Goal: Complete application form: Complete application form

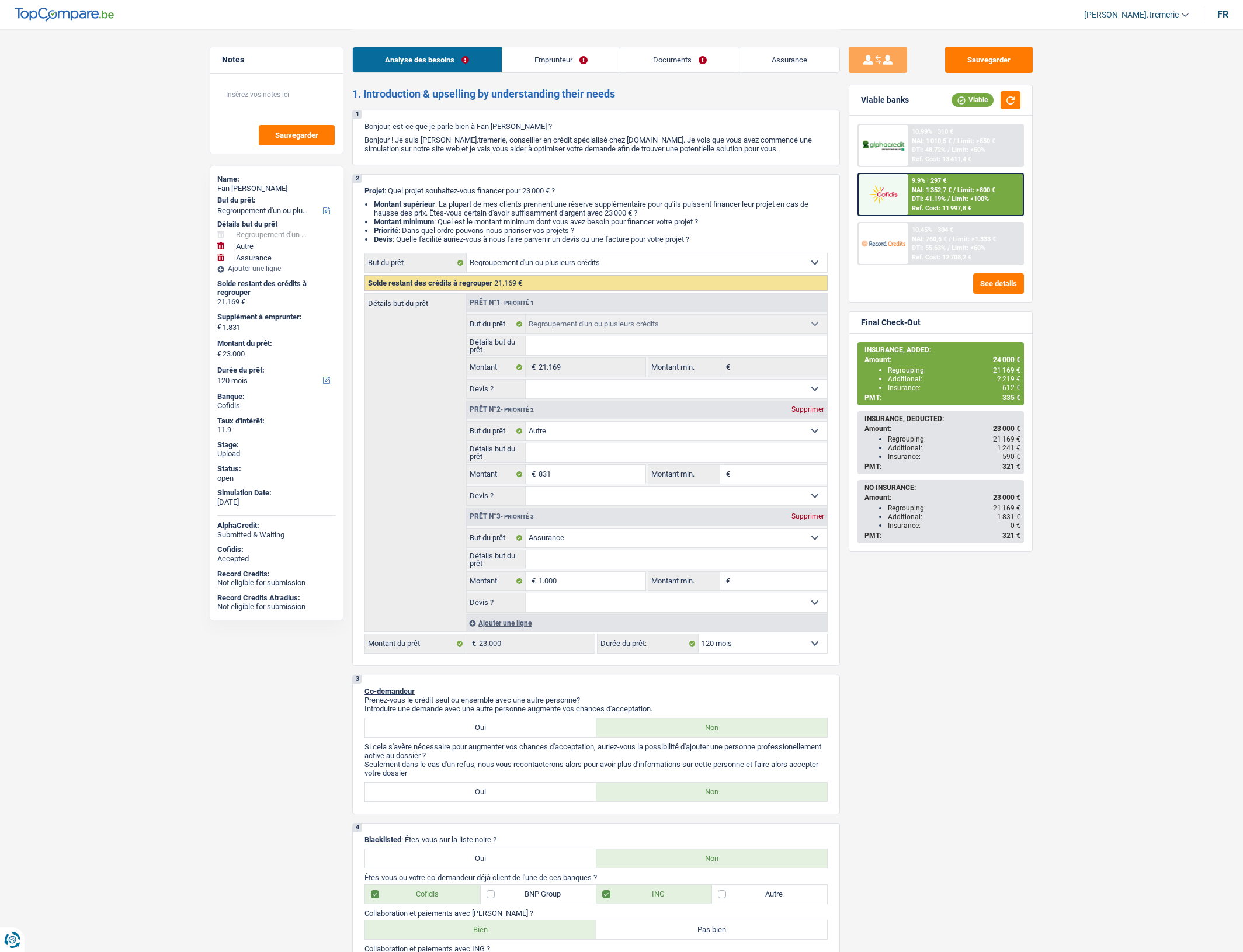
select select "refinancing"
select select "other"
select select "insurance"
select select "120"
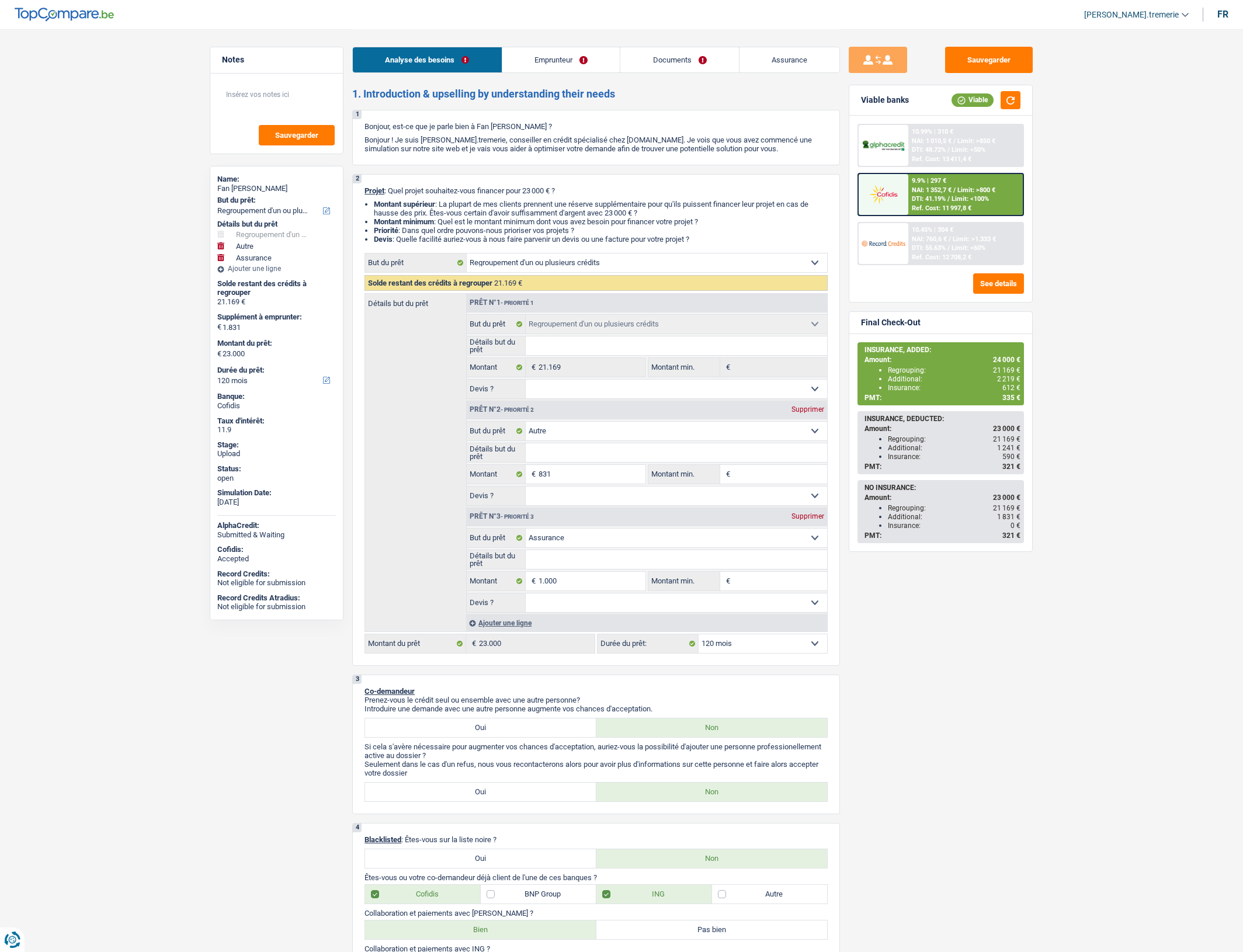
select select "refinancing"
select select "other"
select select "insurance"
select select "120"
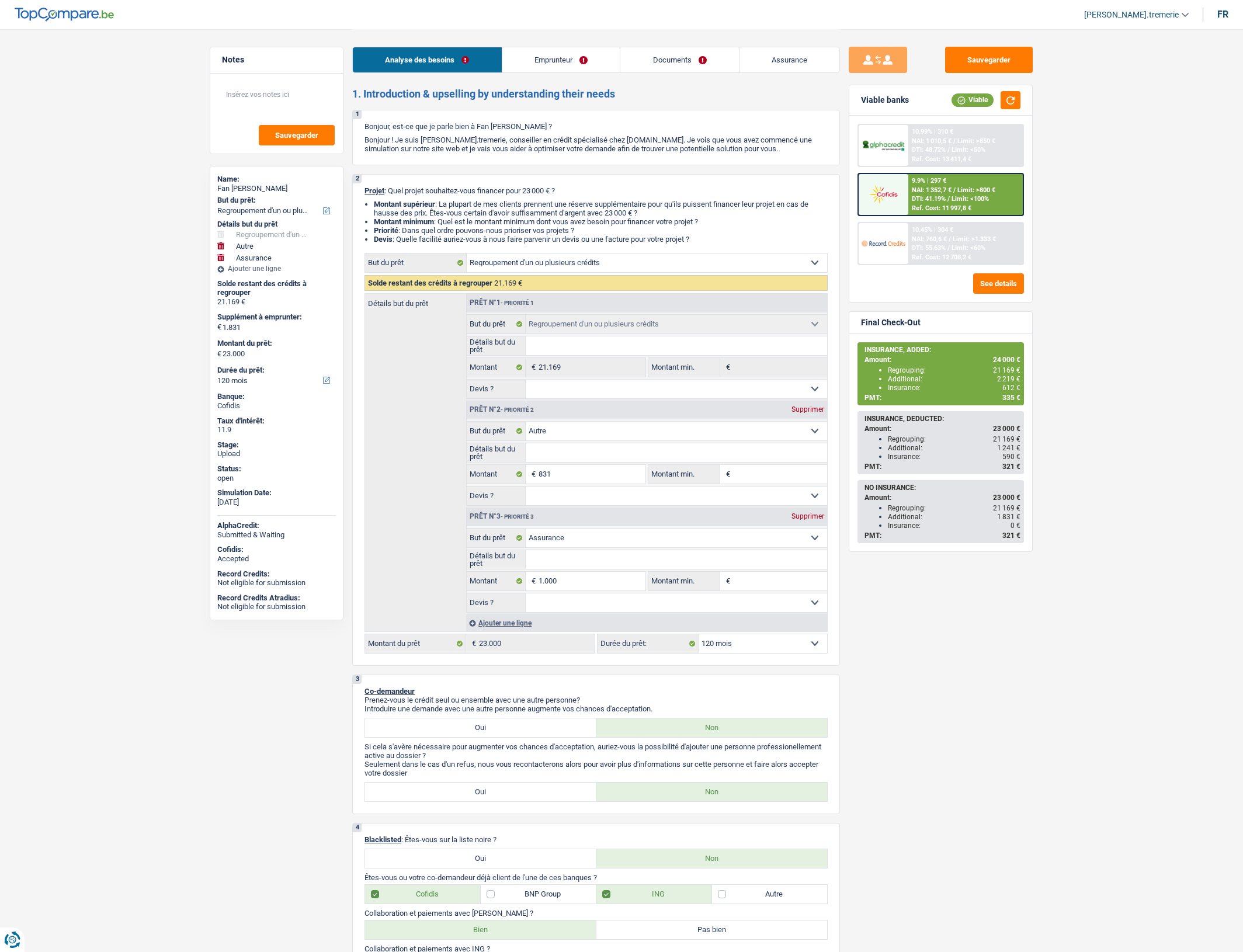
select select "worker"
select select "familyAllowances"
select select "netSalary"
select select "unemployment"
select select "alimony"
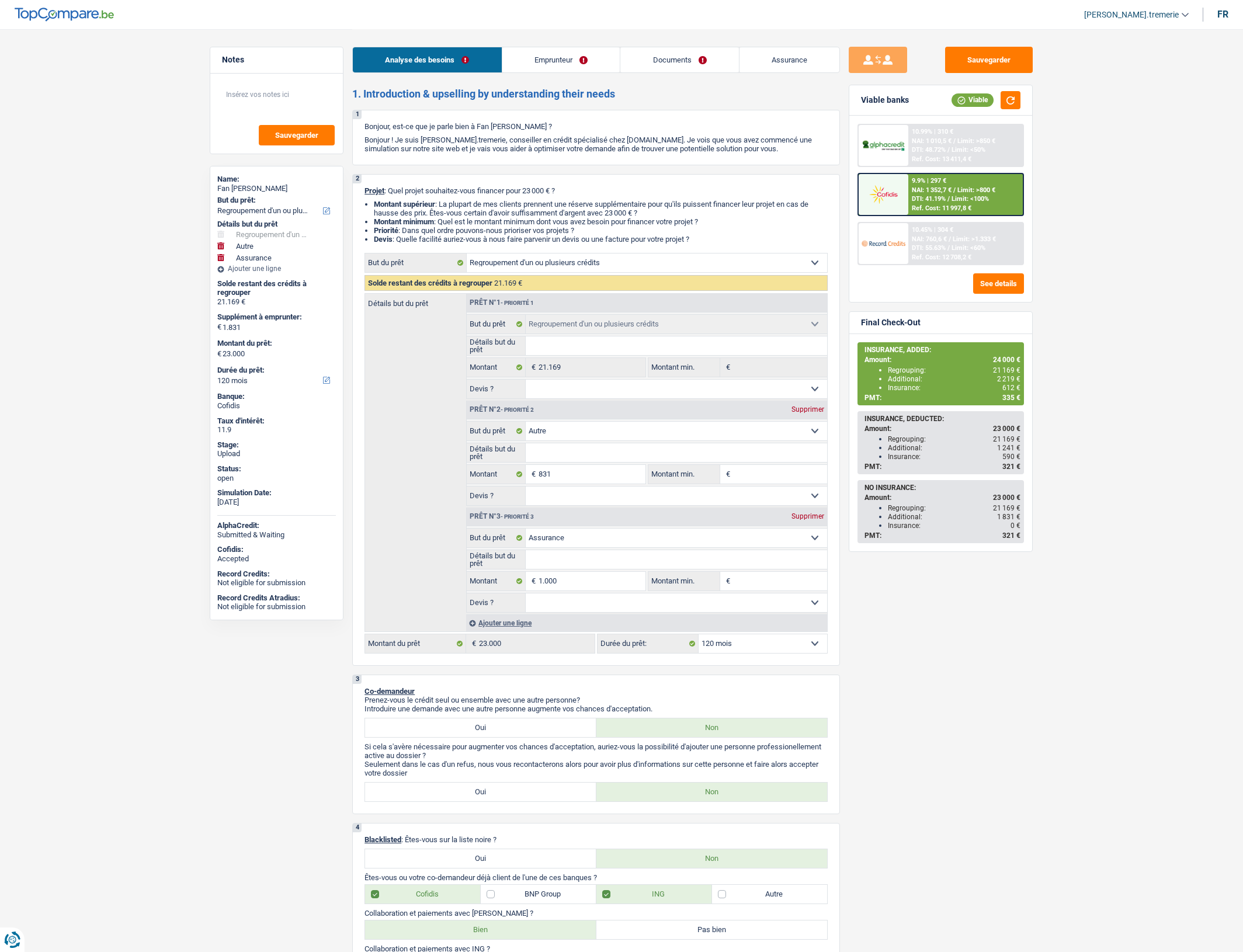
select select "rents"
select select "personalLoan"
select select "homeFurnishingOrRelocation"
select select "36"
select select "carLoan"
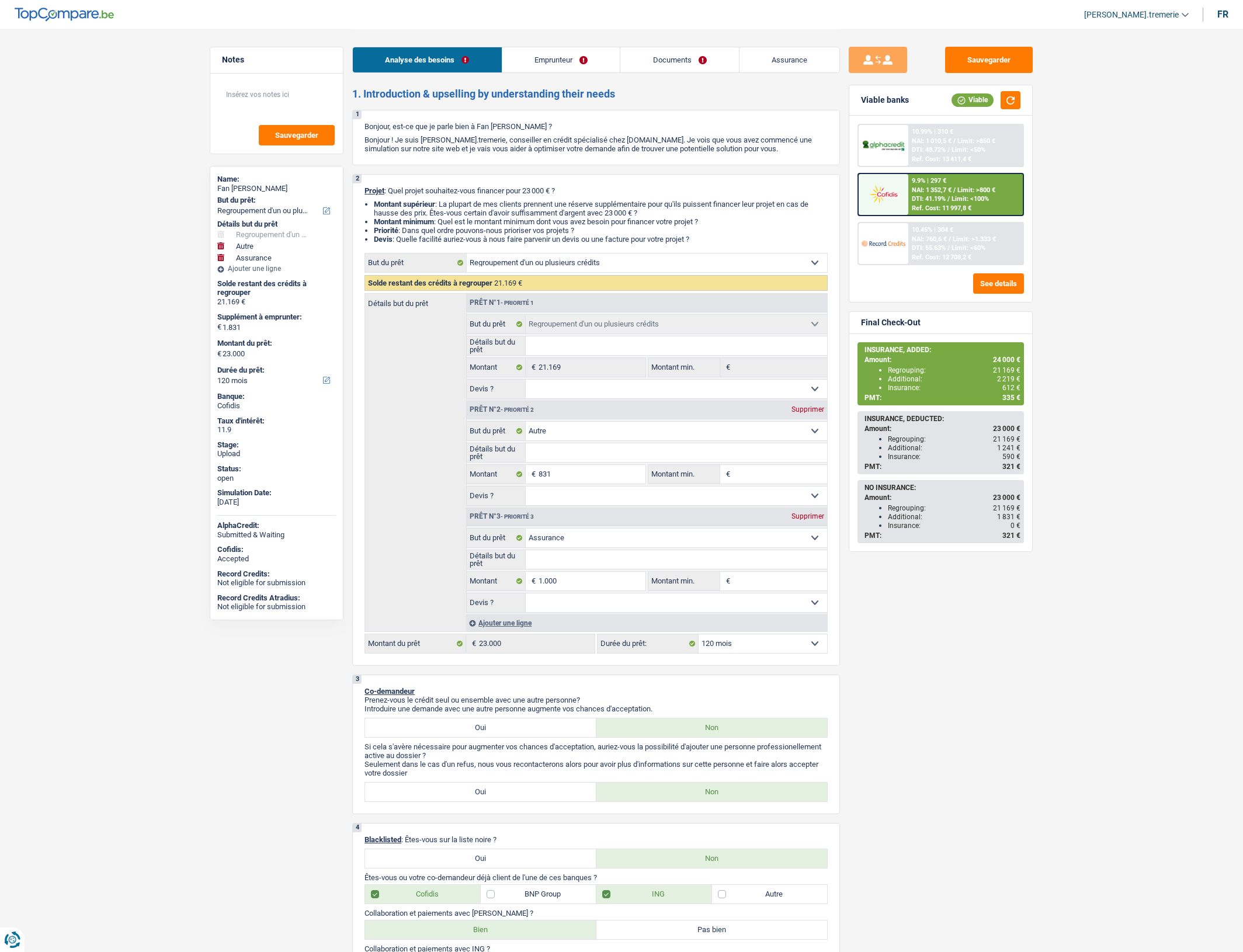
select select "60"
select select "refinancing"
select select "other"
select select "insurance"
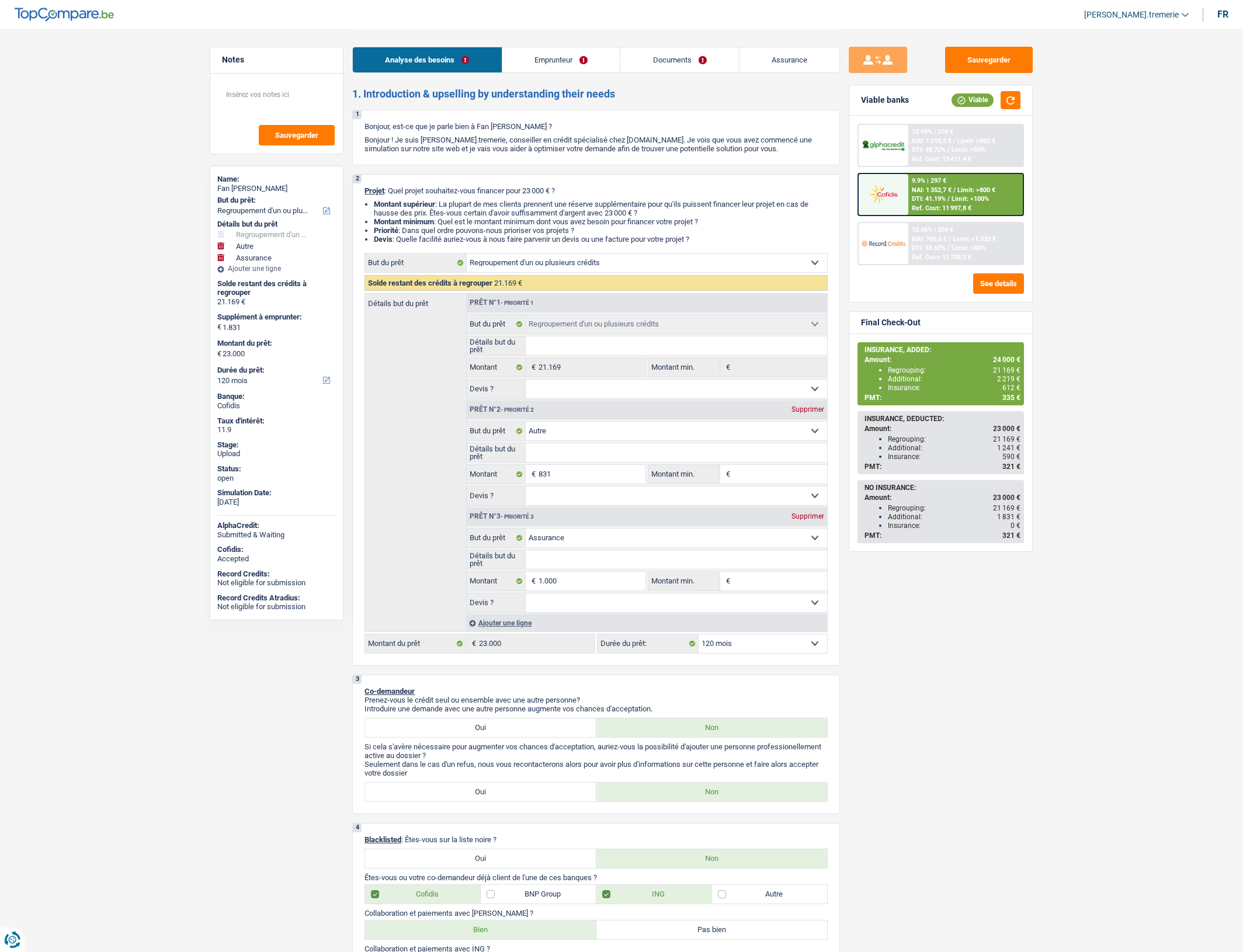
select select "120"
click at [930, 193] on div "9.9% | 297 € NAI: 1 352,7 € / Limit: >800 € DTI: 41.19% / Limit: <100% Ref. Cos…" at bounding box center [966, 195] width 115 height 41
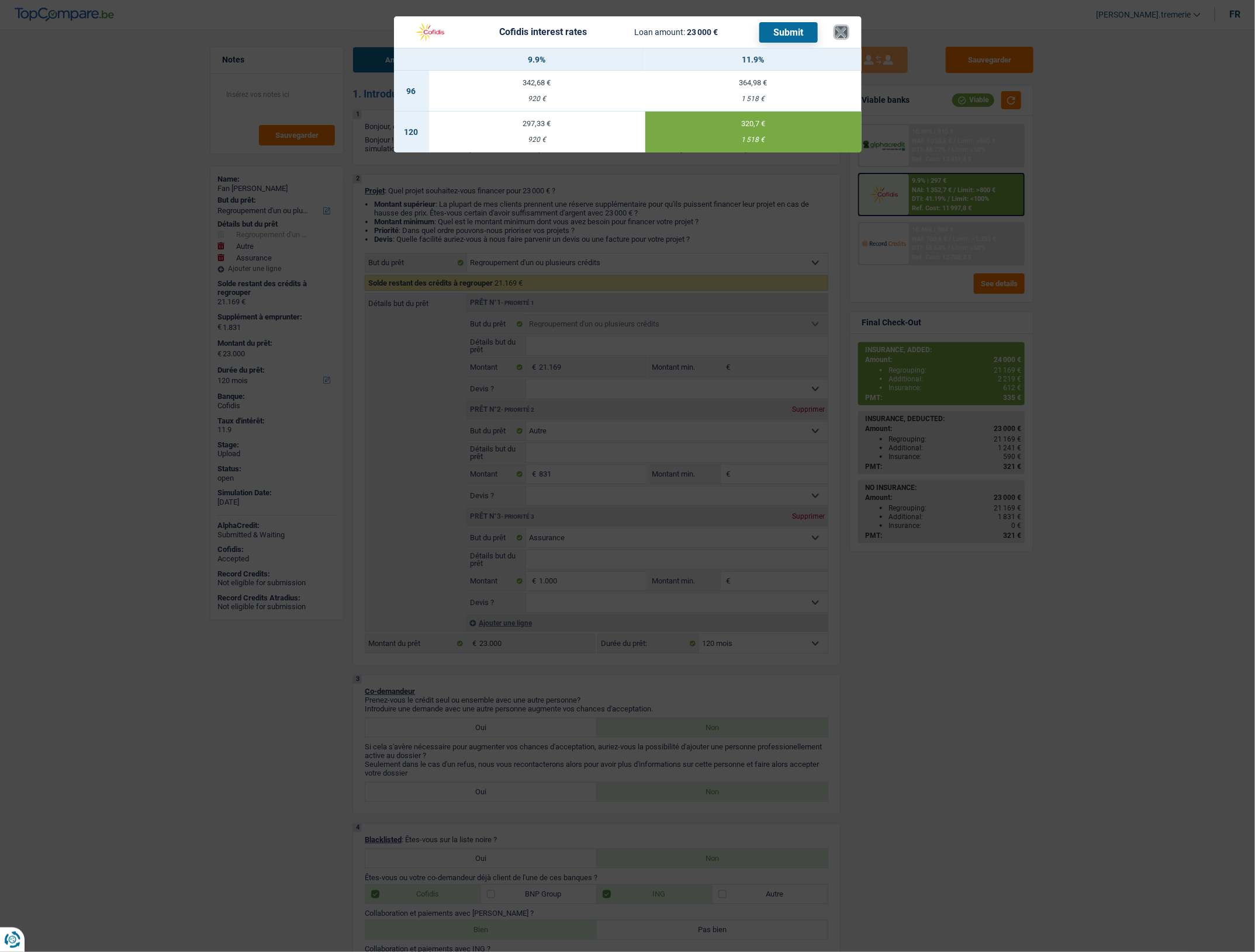
click at [840, 32] on button "×" at bounding box center [841, 32] width 12 height 12
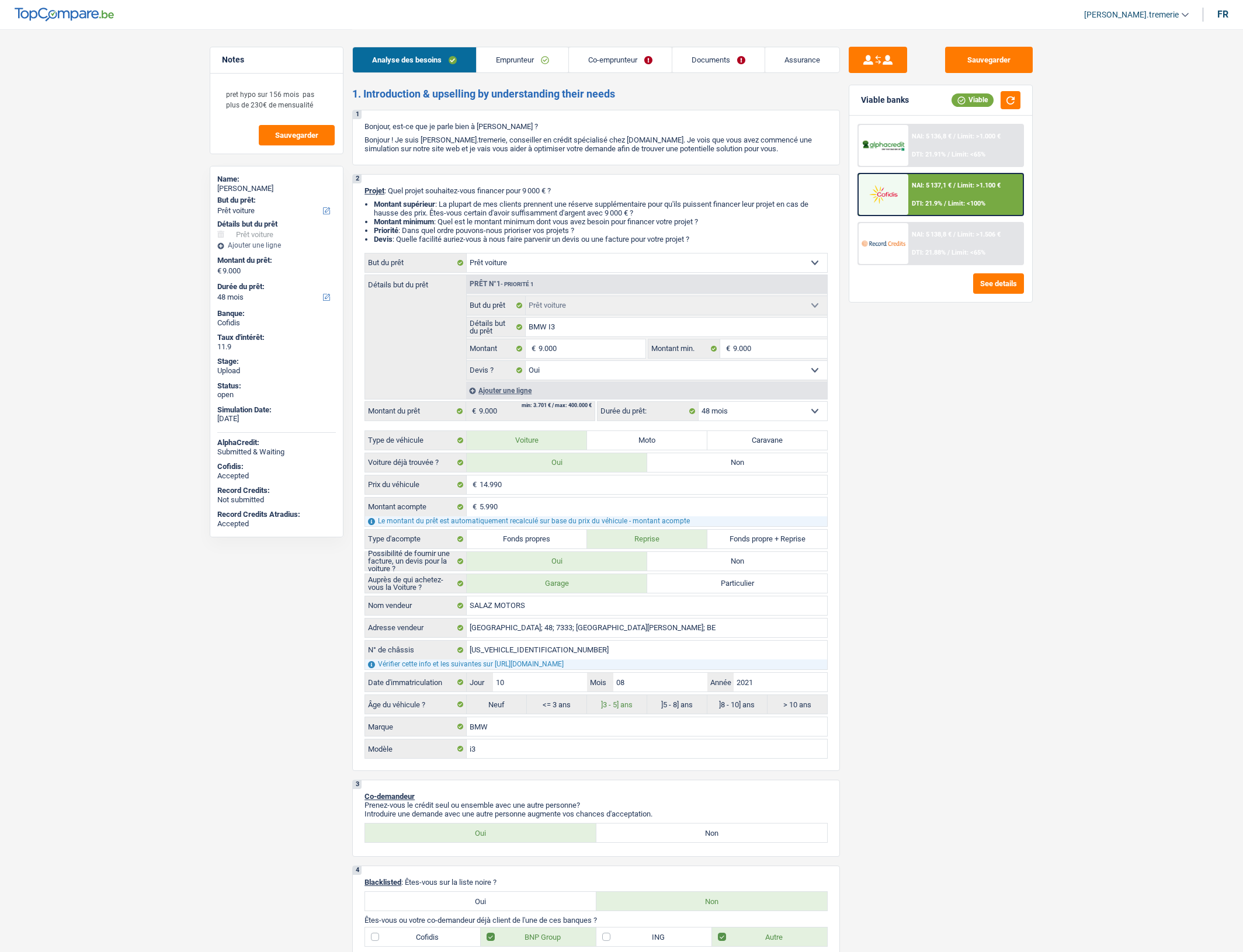
select select "car"
select select "48"
select select "car"
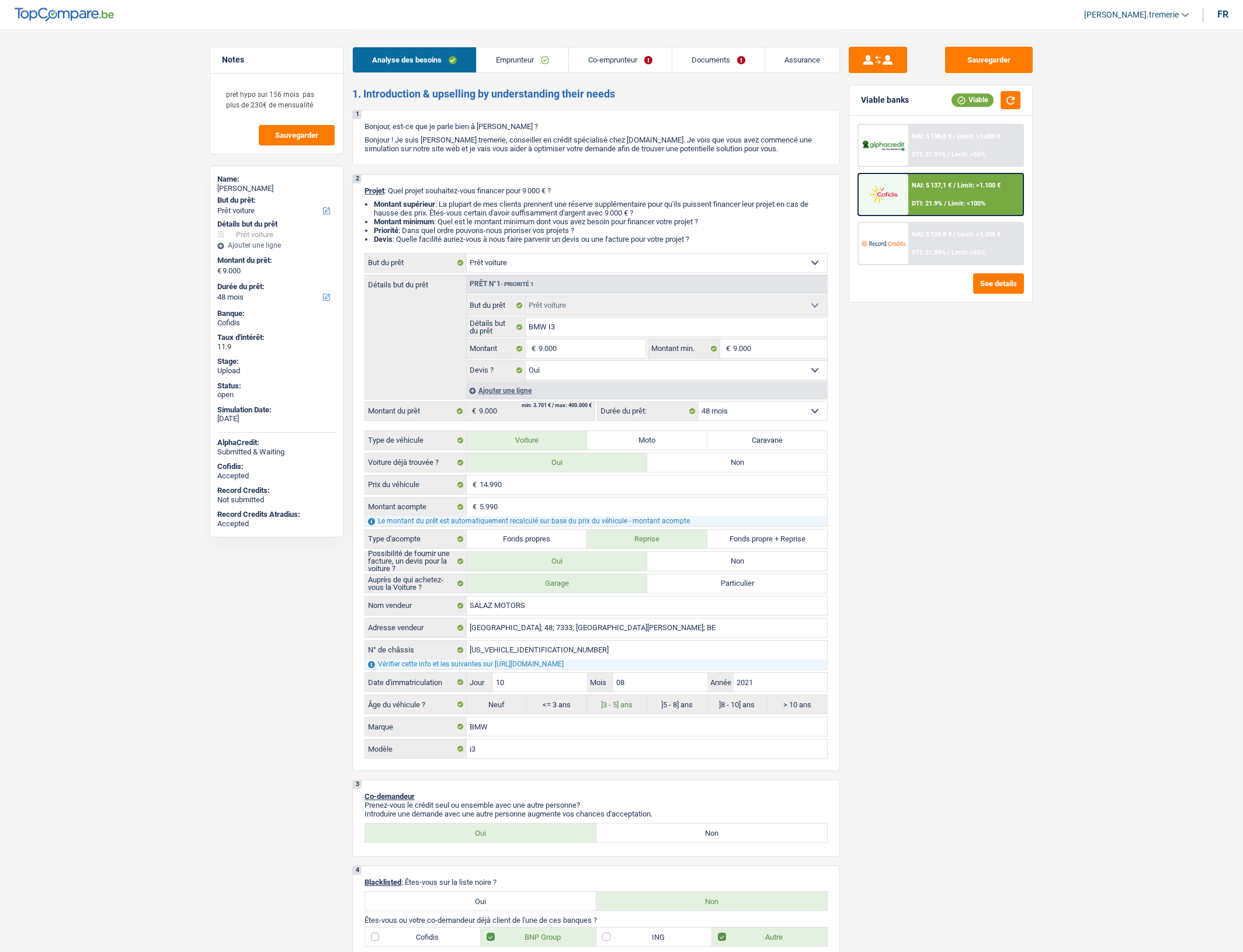
select select "yes"
select select "48"
select select "retired"
select select "pension"
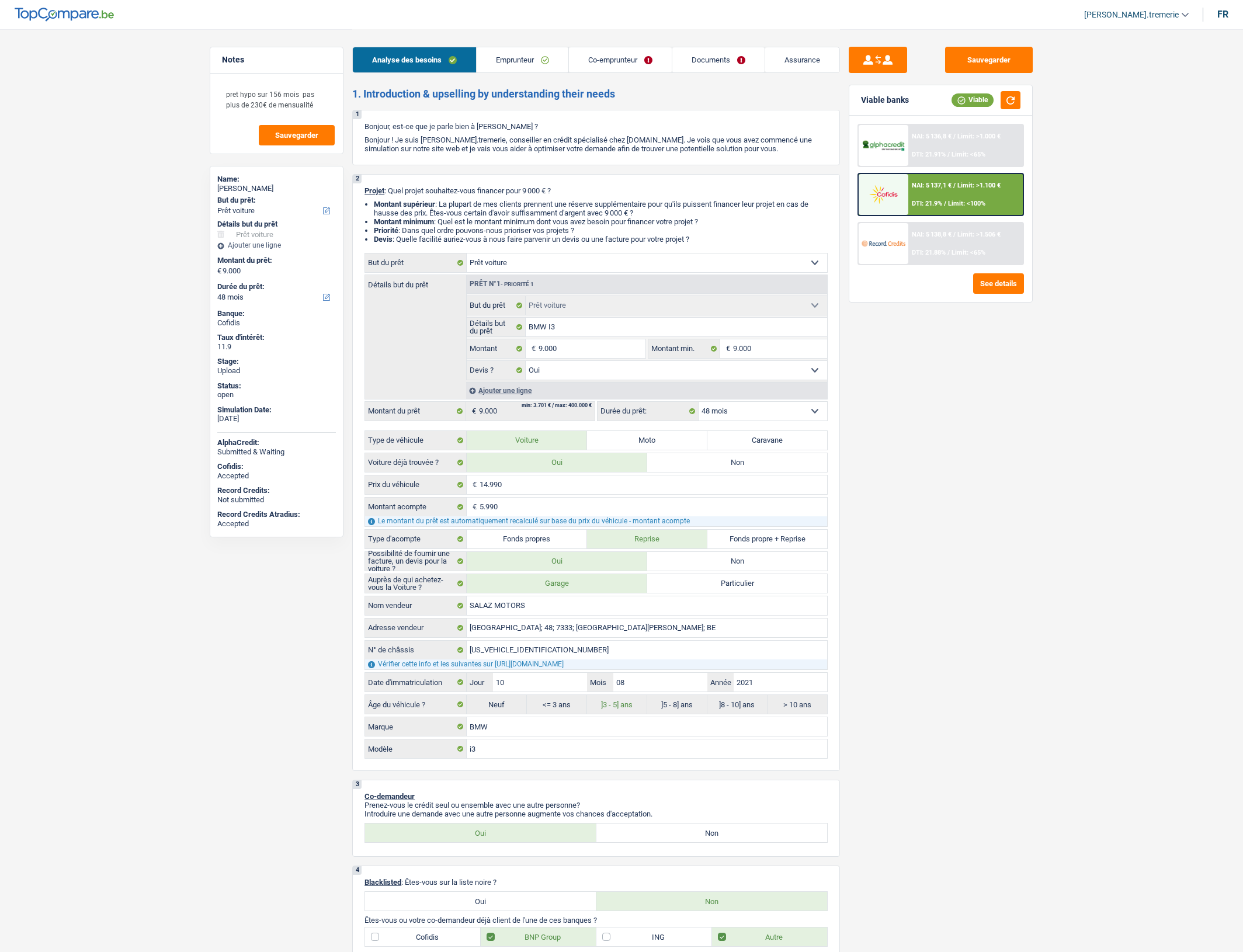
select select "pension"
select select "ownerWithMortgage"
select select "mortgage"
select select "180"
select select "carLoan"
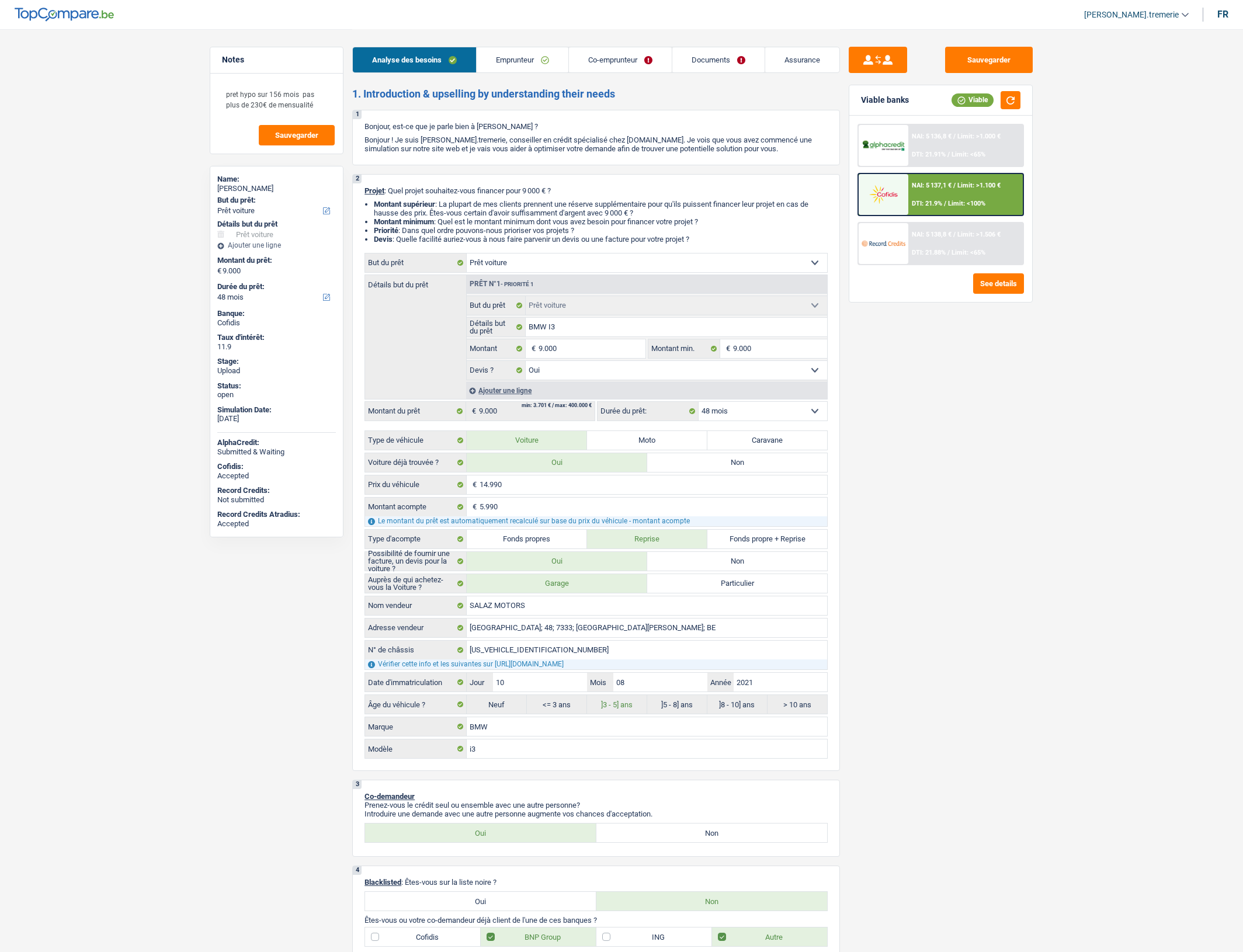
select select "48"
select select "car"
select select "yes"
select select "48"
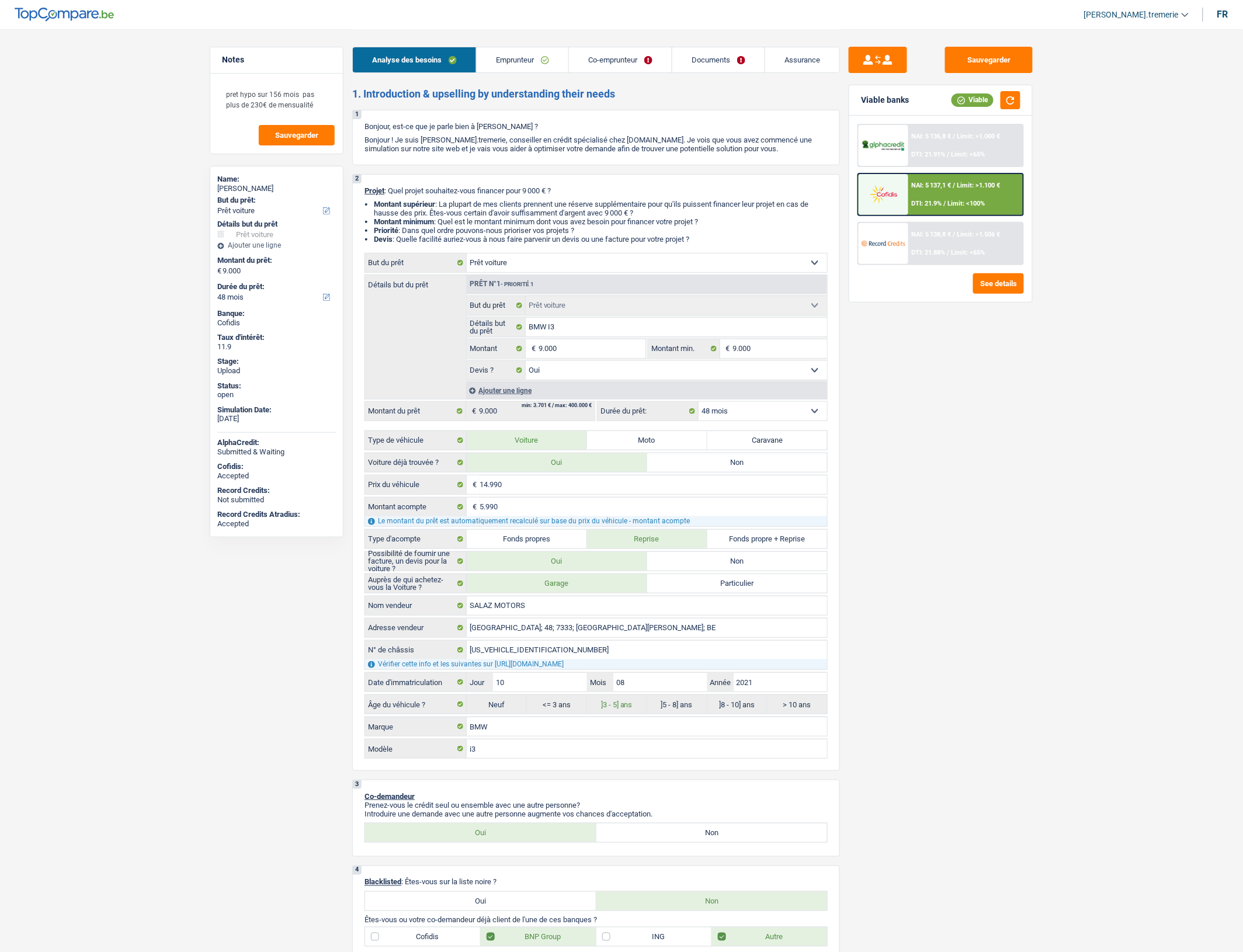
click at [966, 200] on span "Limit: <100%" at bounding box center [967, 203] width 37 height 8
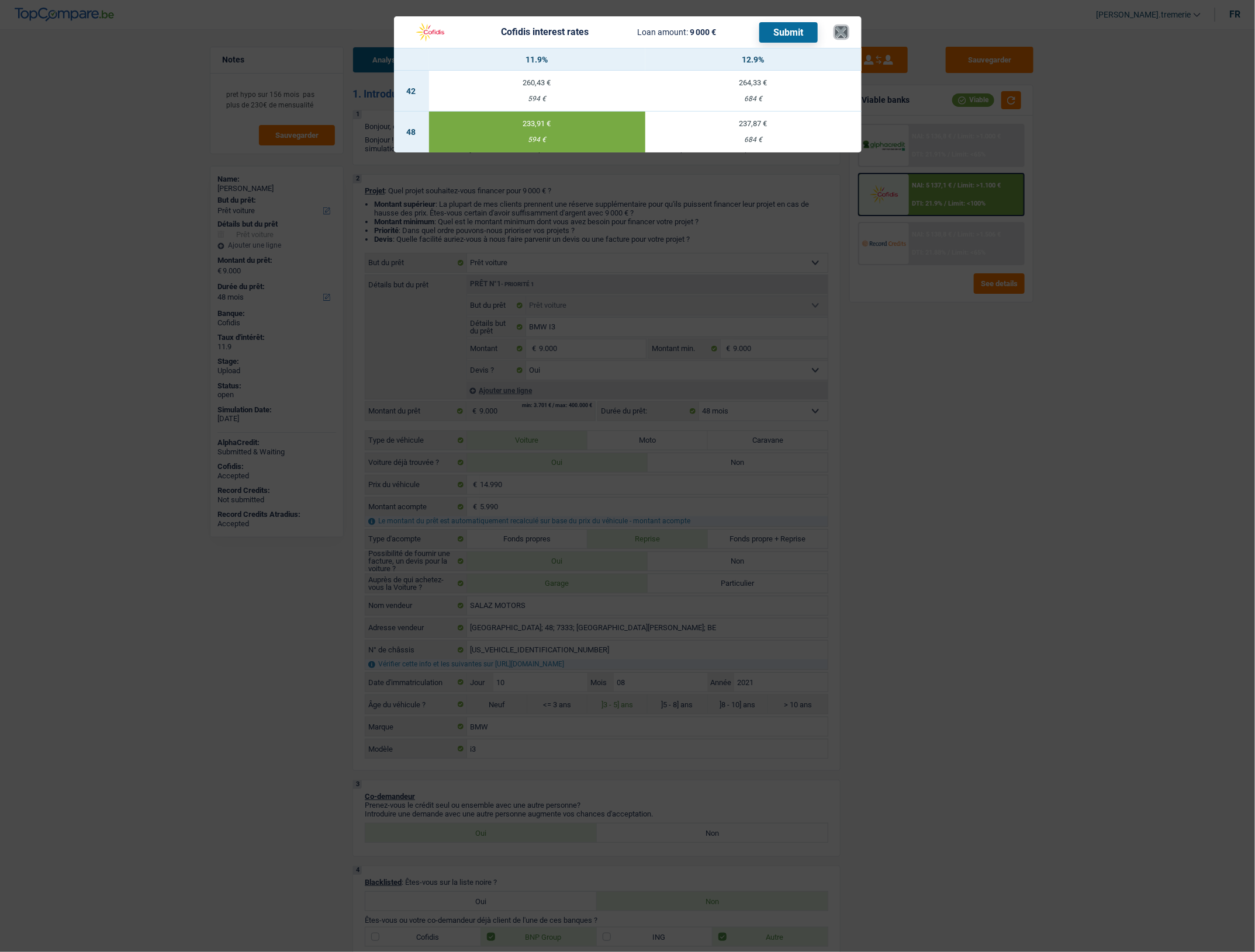
click at [839, 29] on button "×" at bounding box center [841, 32] width 12 height 12
